Goal: Information Seeking & Learning: Learn about a topic

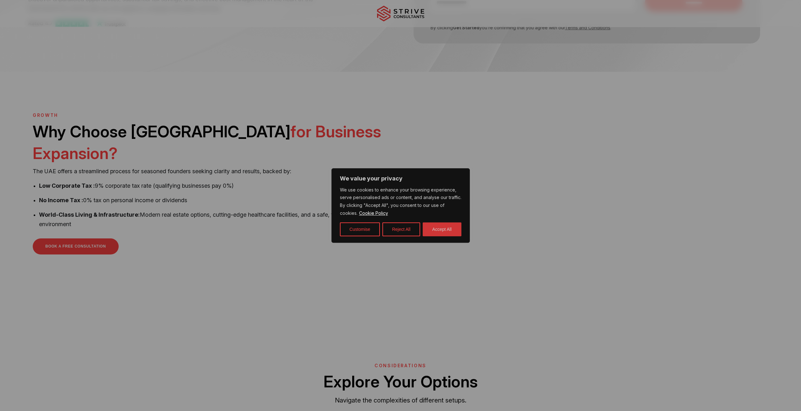
click at [440, 224] on button "Accept All" at bounding box center [442, 229] width 39 height 14
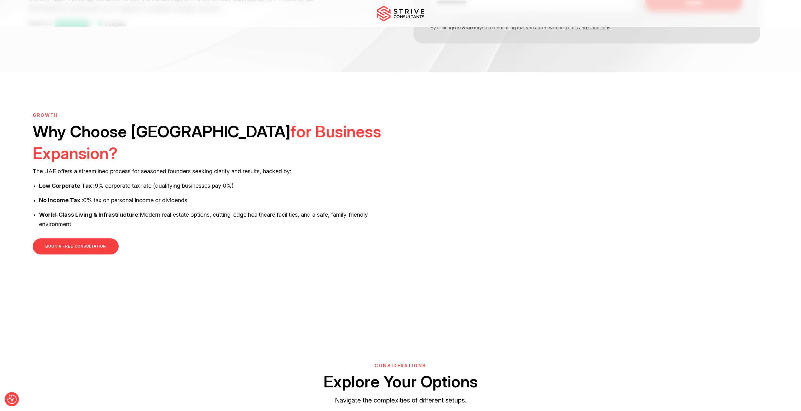
click at [149, 210] on p "World-Class Living & Infrastructure: Modern real estate options, cutting-edge h…" at bounding box center [217, 219] width 357 height 19
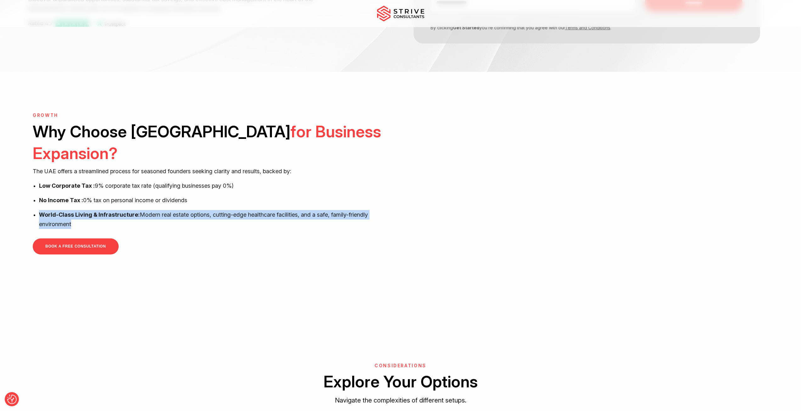
drag, startPoint x: 149, startPoint y: 189, endPoint x: 137, endPoint y: 195, distance: 13.6
click at [148, 210] on p "World-Class Living & Infrastructure: Modern real estate options, cutting-edge h…" at bounding box center [217, 219] width 357 height 19
click at [131, 211] on strong "World-Class Living & Infrastructure:" at bounding box center [89, 214] width 101 height 7
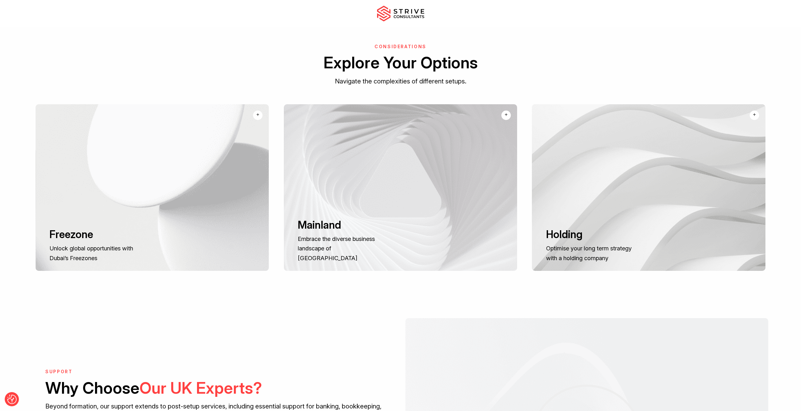
scroll to position [472, 0]
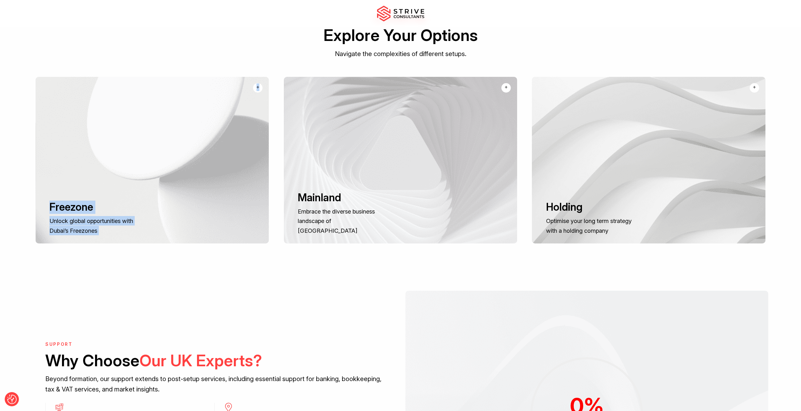
drag, startPoint x: 308, startPoint y: 176, endPoint x: 195, endPoint y: 172, distance: 113.7
click at [195, 172] on div "Freezone Unlock global opportunities with Dubai’s Freezones Freezone Unlock glo…" at bounding box center [400, 165] width 801 height 176
click at [357, 204] on h3 "Mainland" at bounding box center [342, 197] width 88 height 13
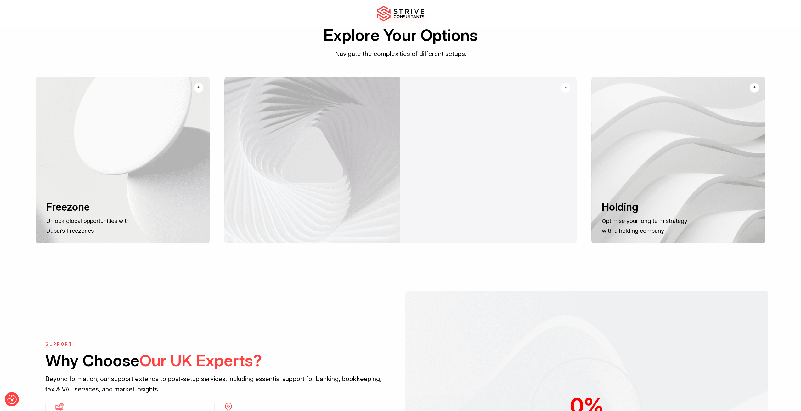
click at [357, 209] on div at bounding box center [312, 160] width 176 height 166
click at [356, 211] on div at bounding box center [312, 160] width 176 height 166
drag, startPoint x: 565, startPoint y: 185, endPoint x: 667, endPoint y: 171, distance: 102.6
click at [667, 171] on div "Freezone Unlock global opportunities with Dubai’s Freezones Freezone Unlock glo…" at bounding box center [400, 165] width 801 height 176
